Goal: Task Accomplishment & Management: Manage account settings

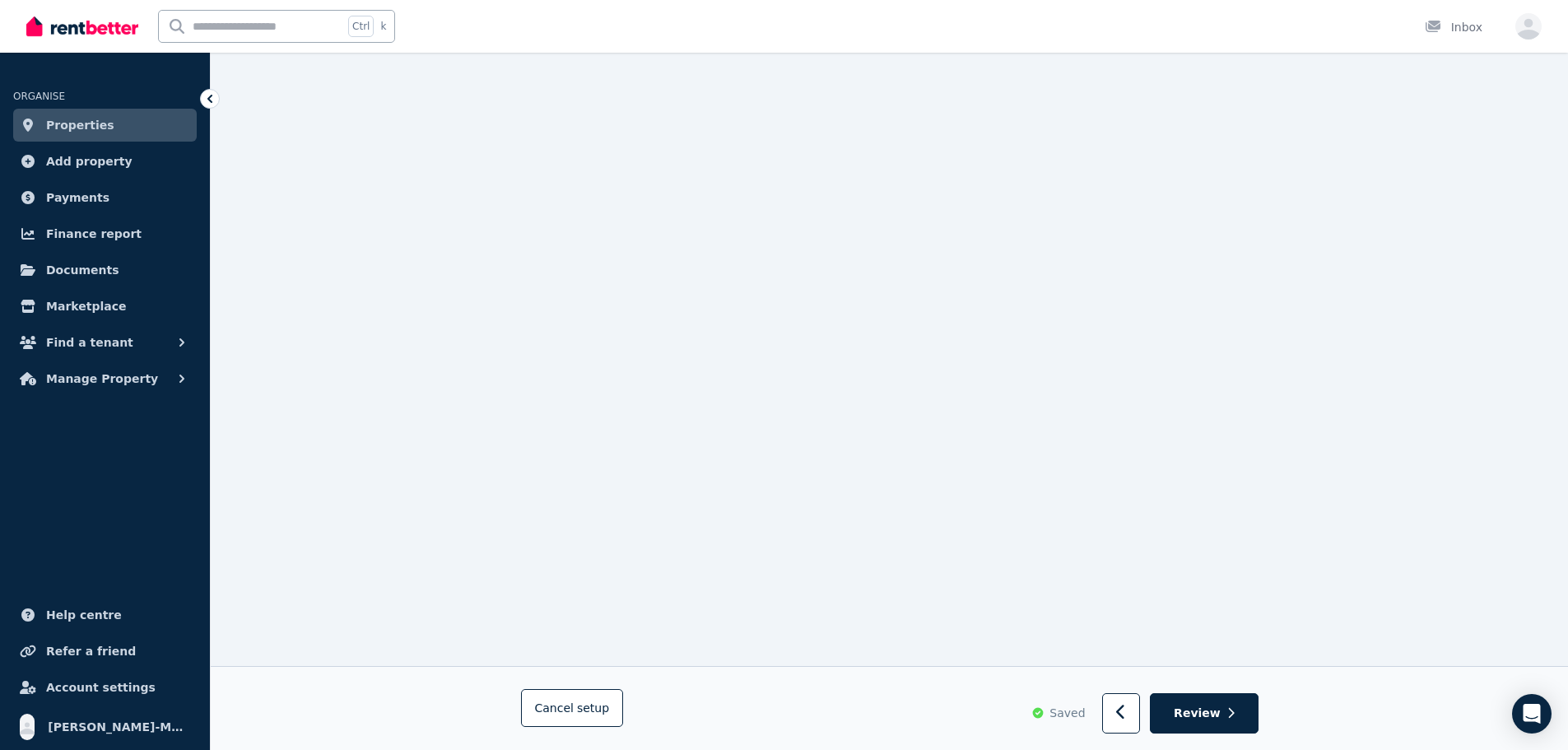
scroll to position [741, 0]
click at [210, 101] on icon at bounding box center [209, 98] width 5 height 9
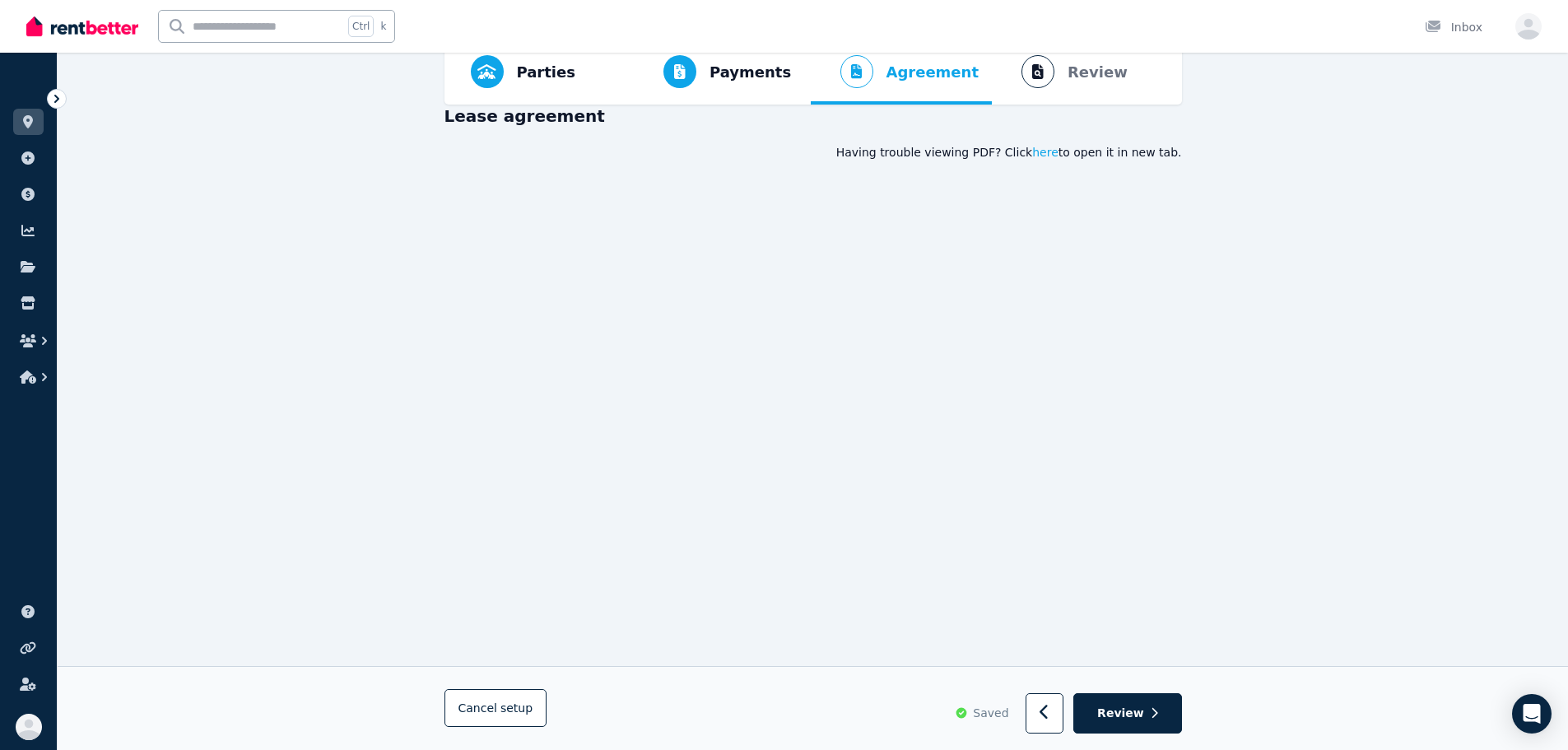
scroll to position [0, 0]
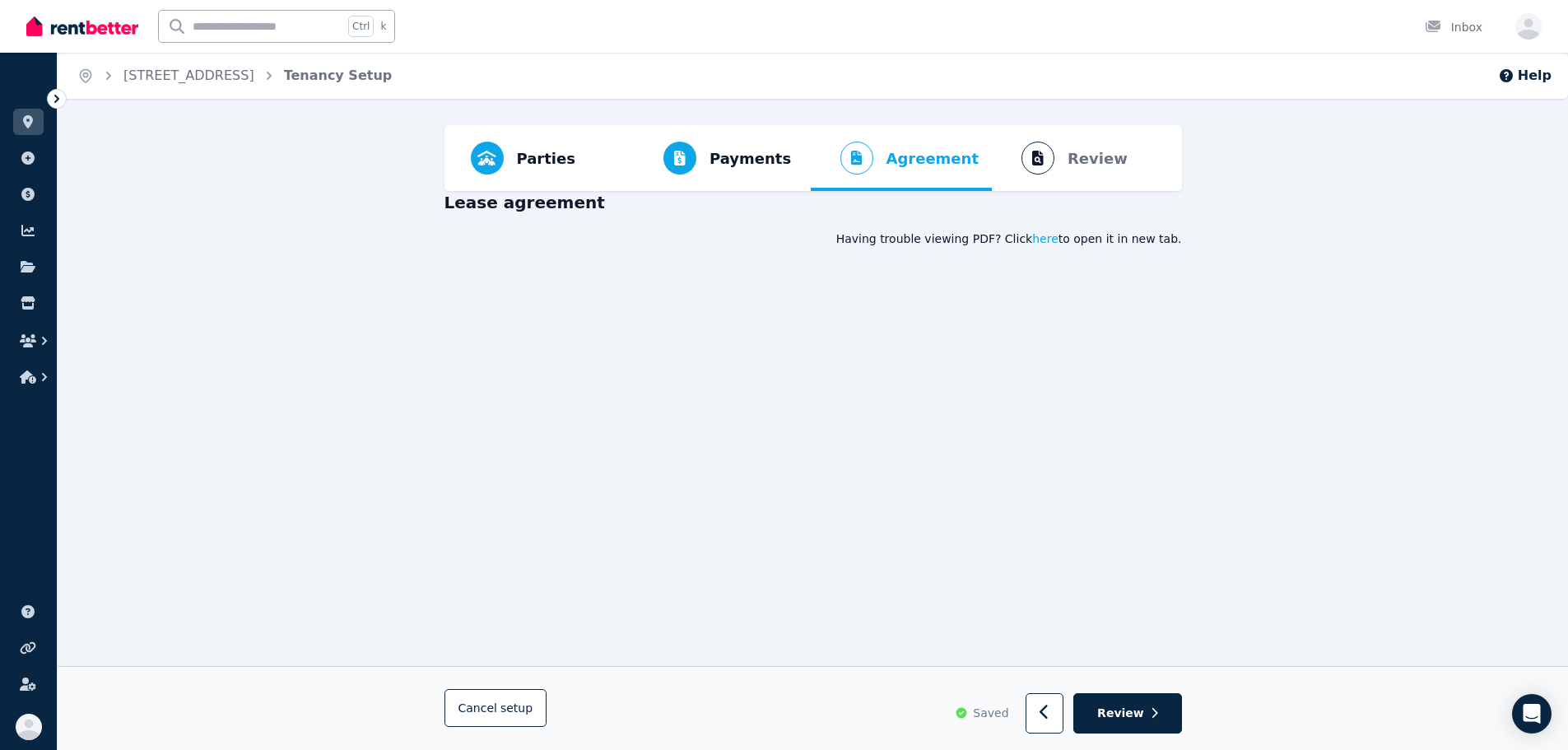
click at [48, 94] on div at bounding box center [56, 98] width 20 height 20
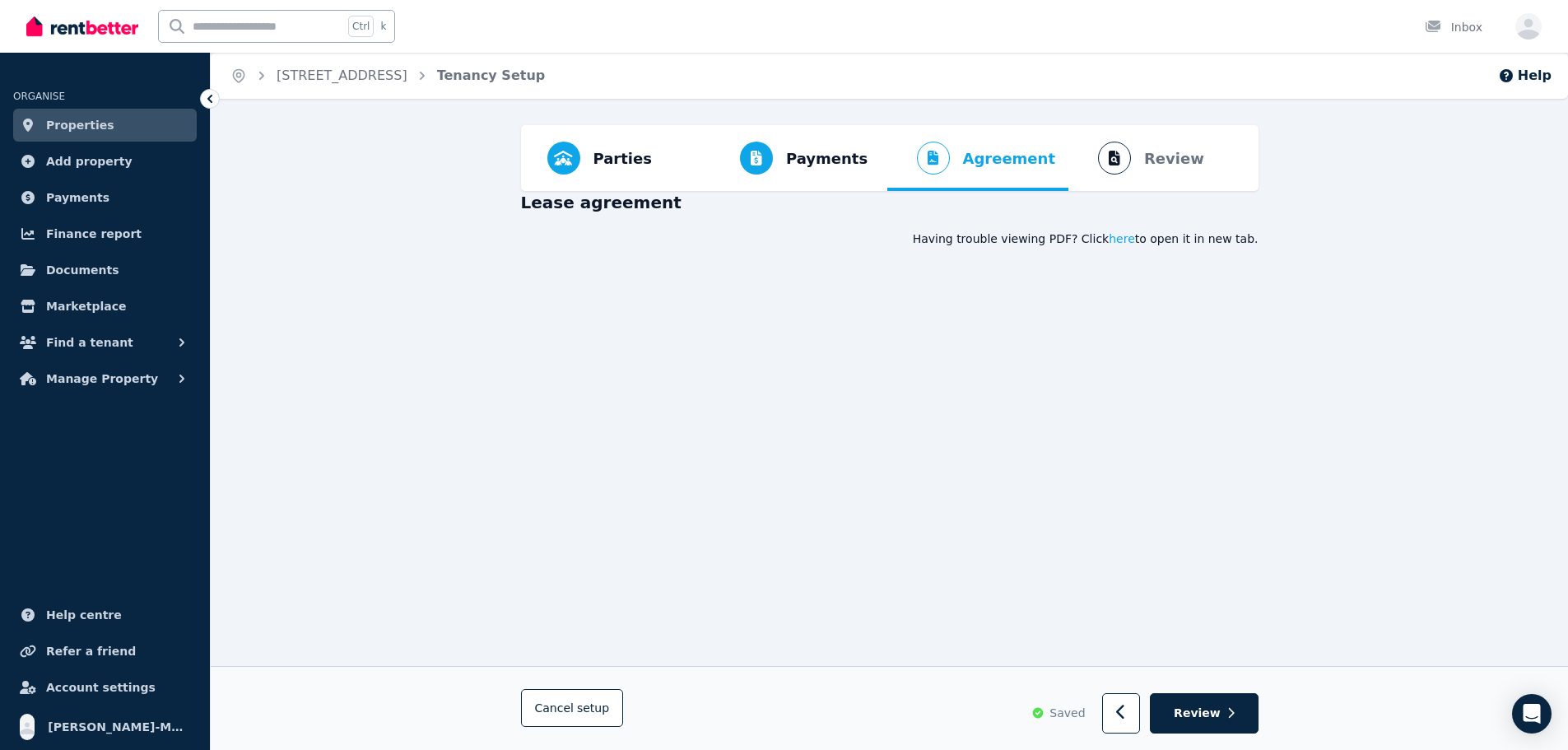
click at [98, 130] on span "Properties" at bounding box center [80, 125] width 69 height 20
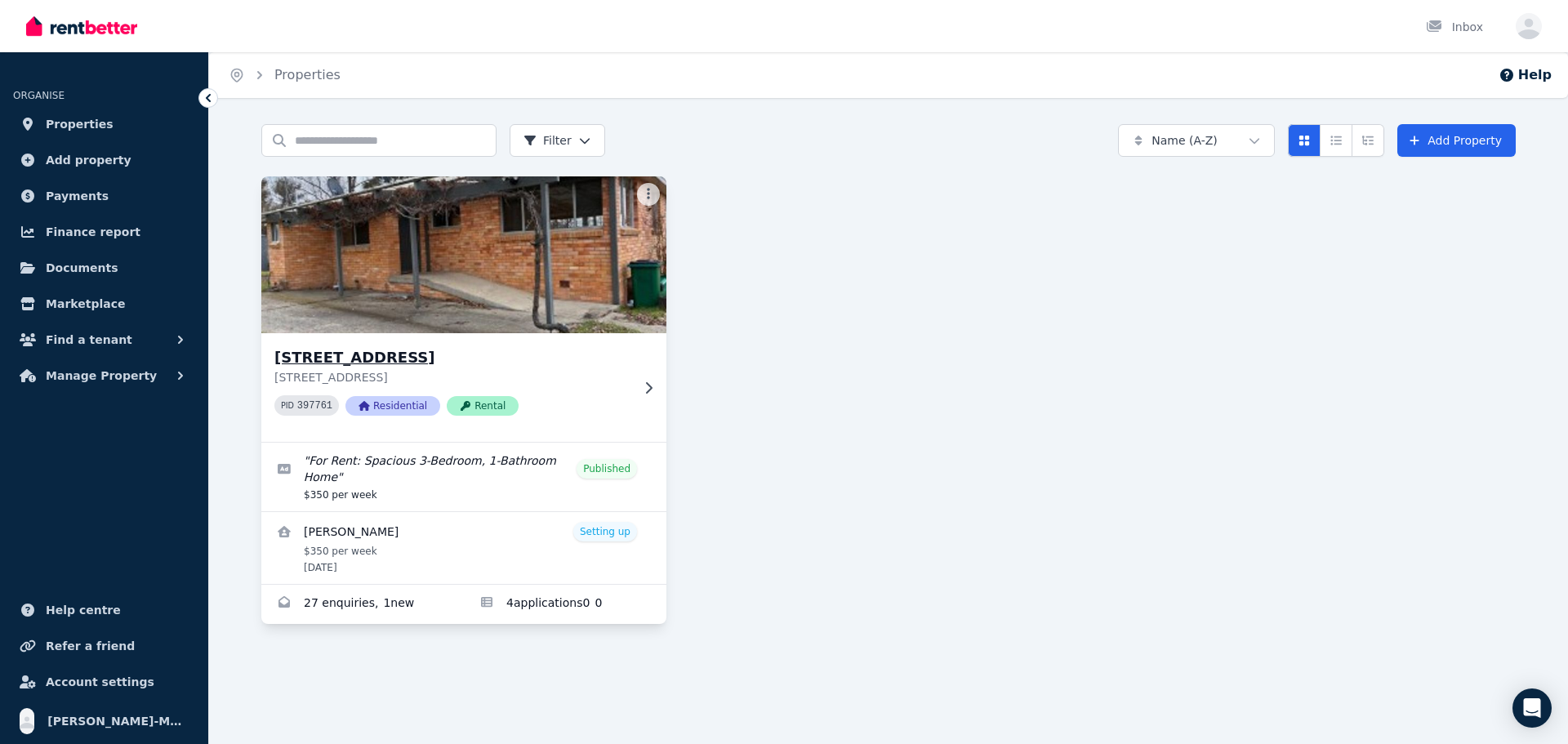
click at [448, 365] on h3 "[STREET_ADDRESS]" at bounding box center [452, 358] width 356 height 23
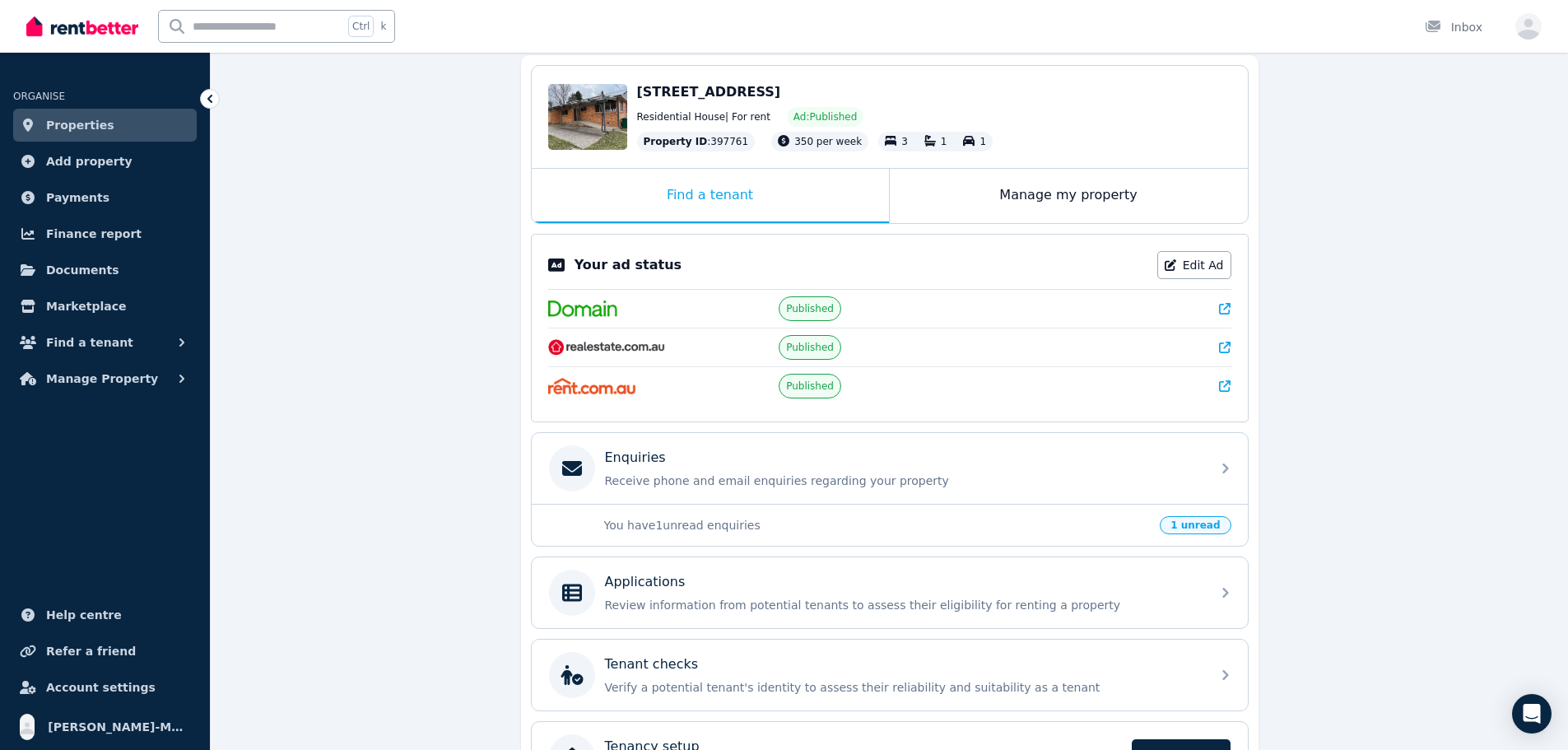
scroll to position [274, 0]
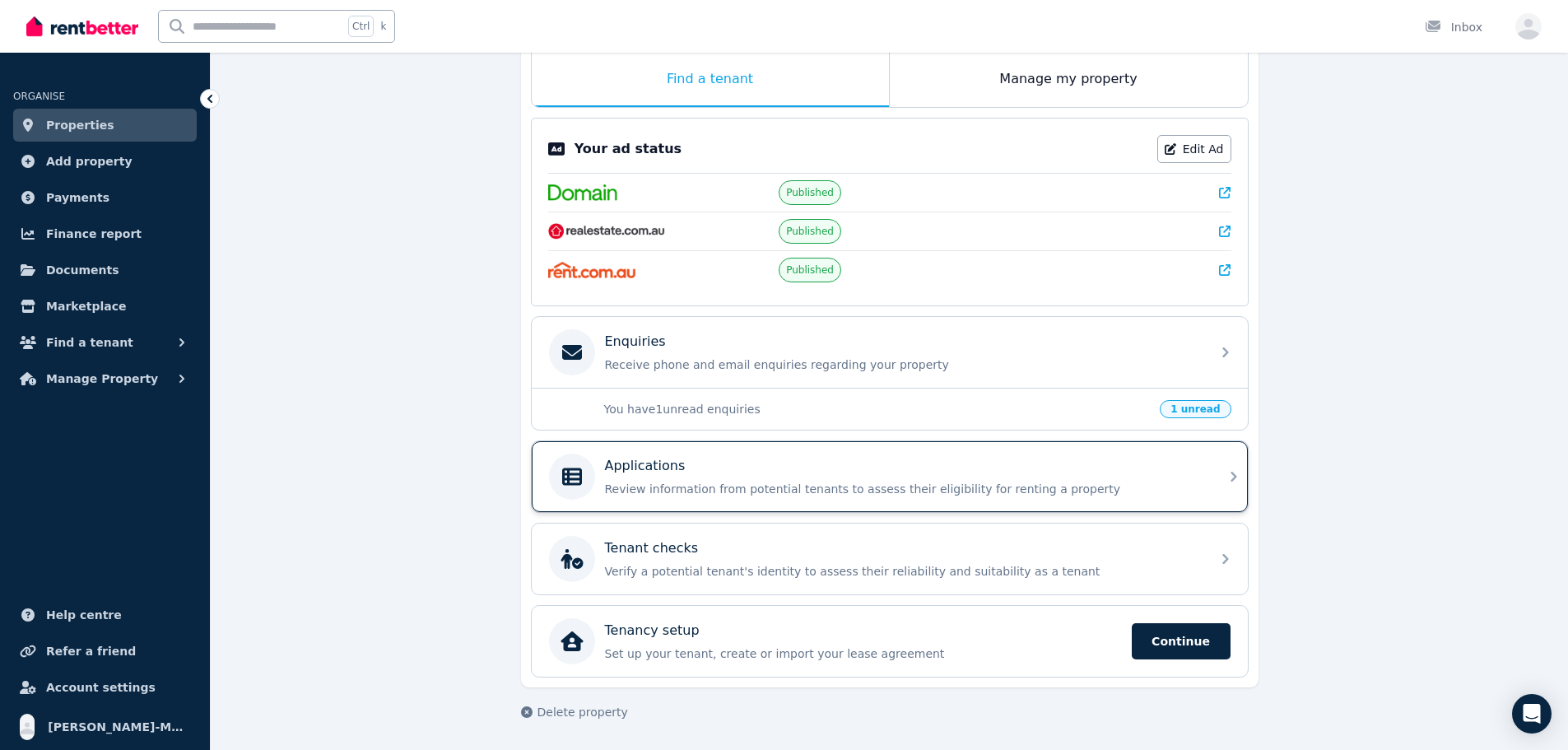
click at [767, 481] on p "Review information from potential tenants to assess their eligibility for renti…" at bounding box center [902, 489] width 596 height 16
